Goal: Information Seeking & Learning: Learn about a topic

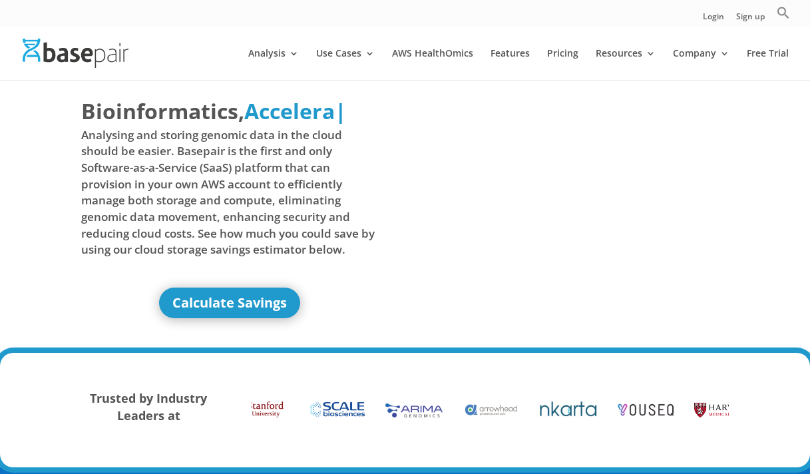
click at [55, 56] on img at bounding box center [76, 53] width 106 height 29
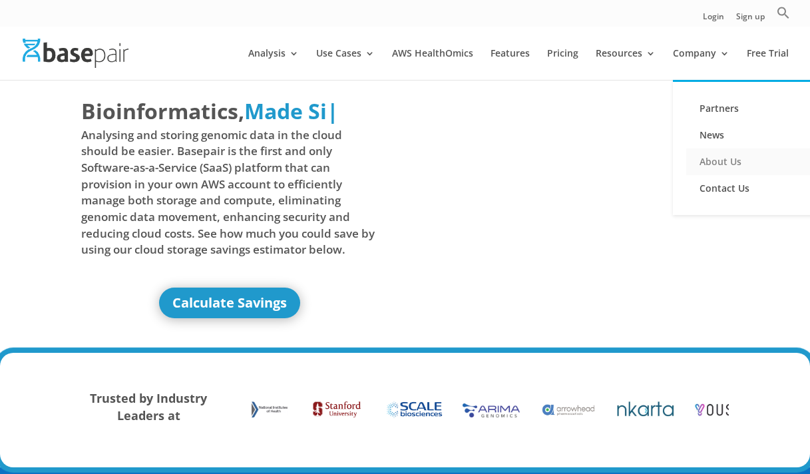
click at [722, 157] on link "About Us" at bounding box center [752, 161] width 133 height 27
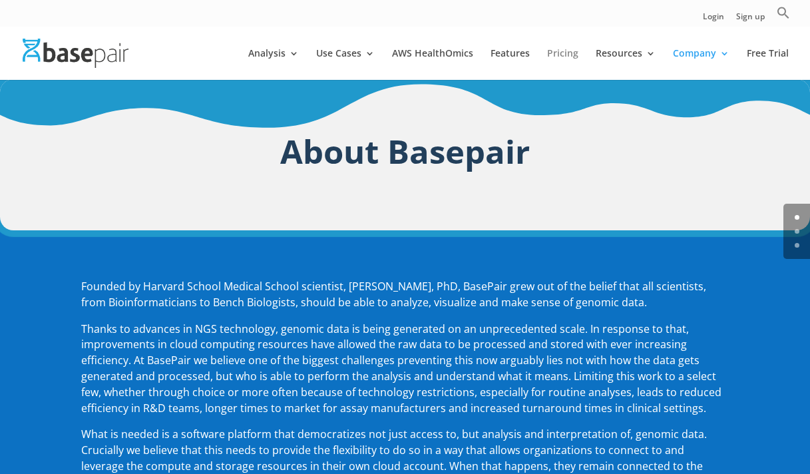
click at [578, 59] on link "Pricing" at bounding box center [562, 64] width 31 height 31
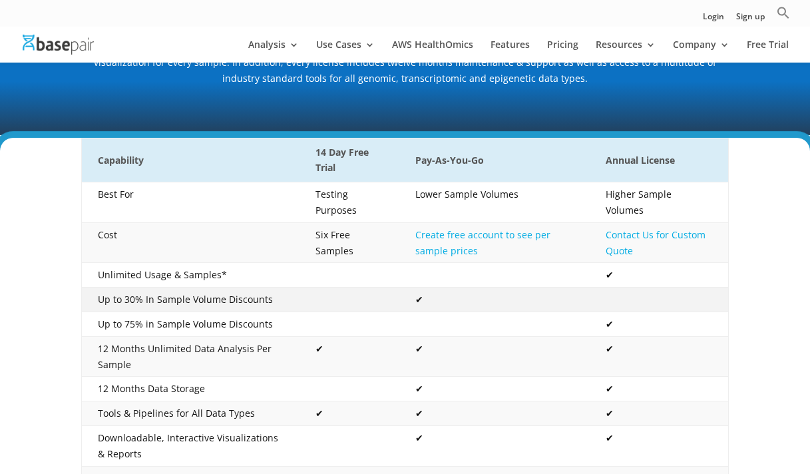
scroll to position [200, 0]
